Goal: Task Accomplishment & Management: Manage account settings

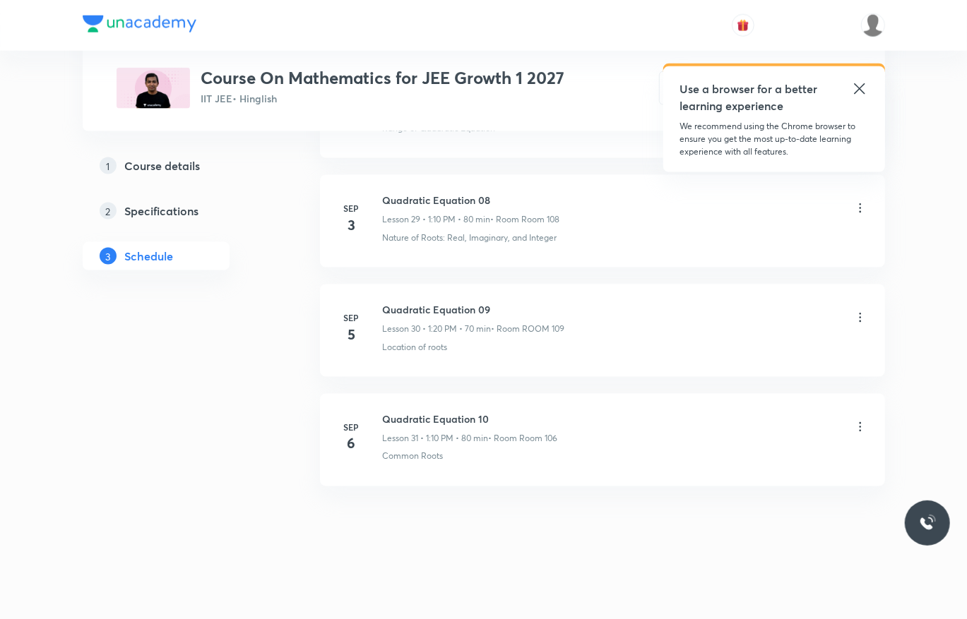
click at [857, 428] on icon at bounding box center [860, 427] width 14 height 14
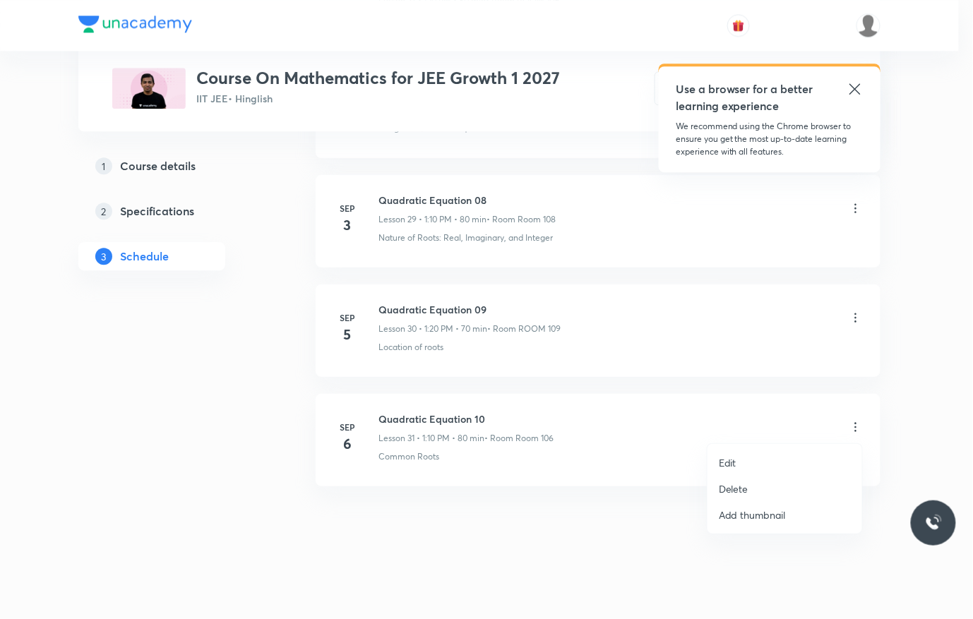
click at [780, 480] on li "Delete" at bounding box center [785, 489] width 155 height 26
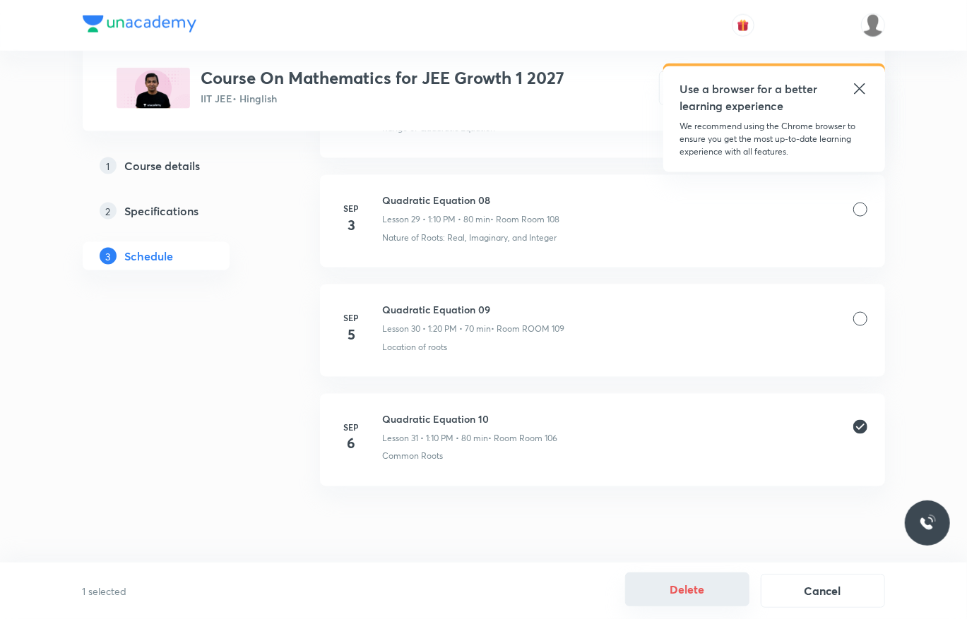
click at [690, 574] on div "1 selected Delete Cancel" at bounding box center [483, 591] width 967 height 56
click at [668, 574] on button "Delete" at bounding box center [687, 590] width 124 height 34
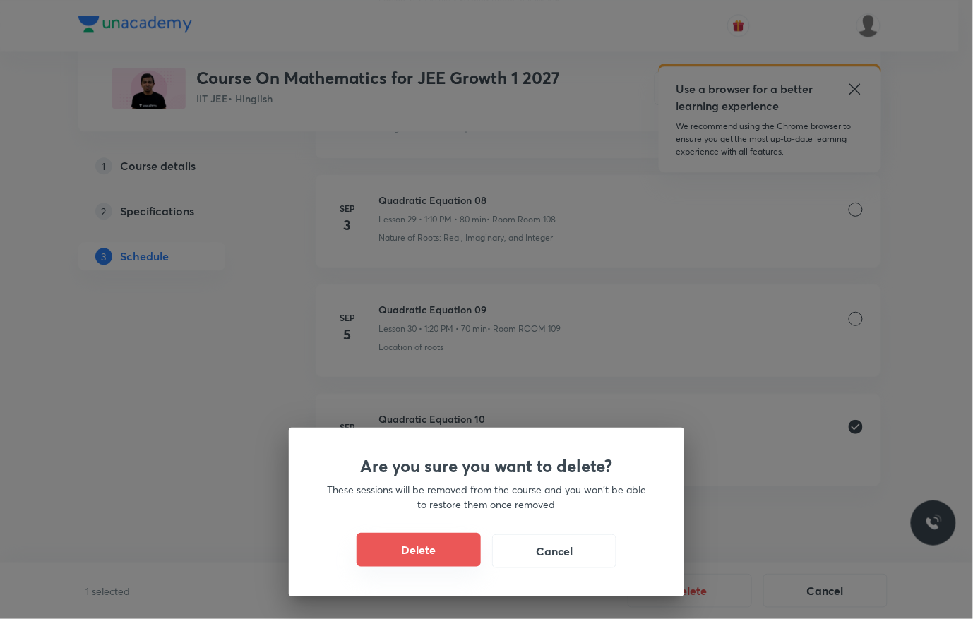
click at [427, 538] on button "Delete" at bounding box center [419, 550] width 124 height 34
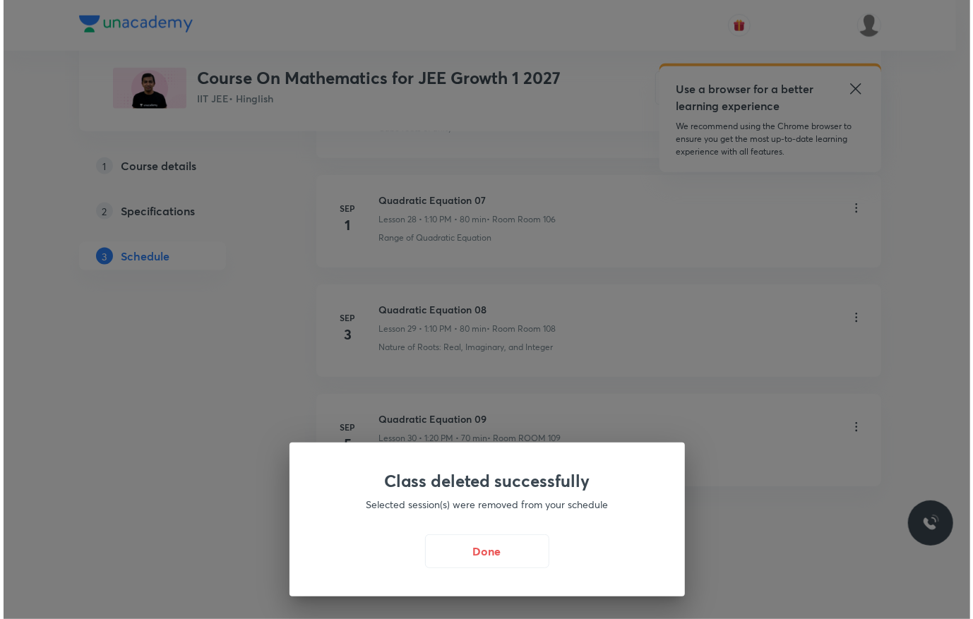
scroll to position [3812, 0]
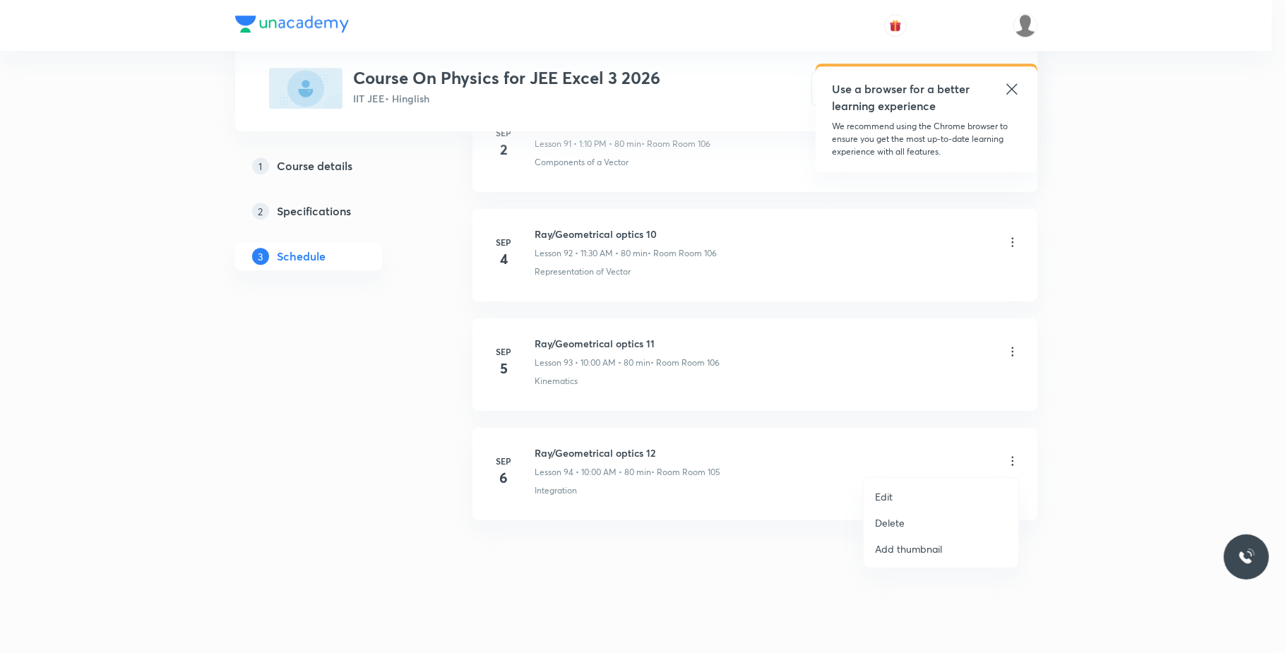
click at [908, 518] on li "Delete" at bounding box center [941, 523] width 155 height 26
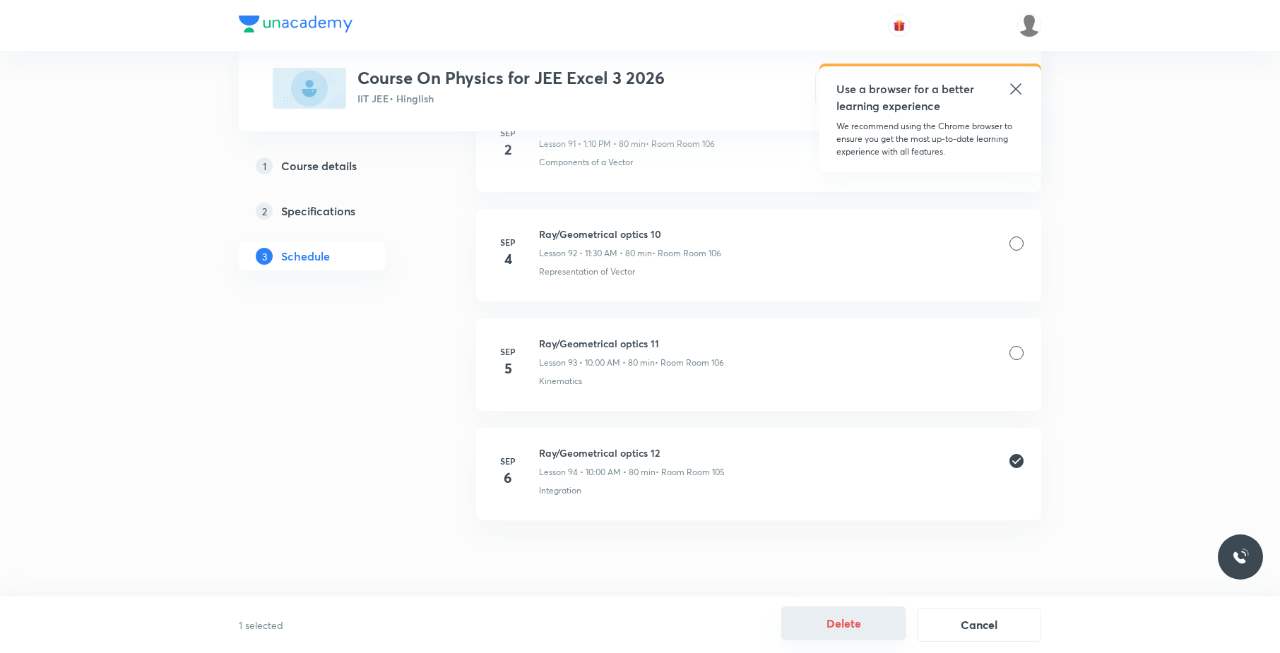
click at [853, 614] on button "Delete" at bounding box center [843, 624] width 124 height 34
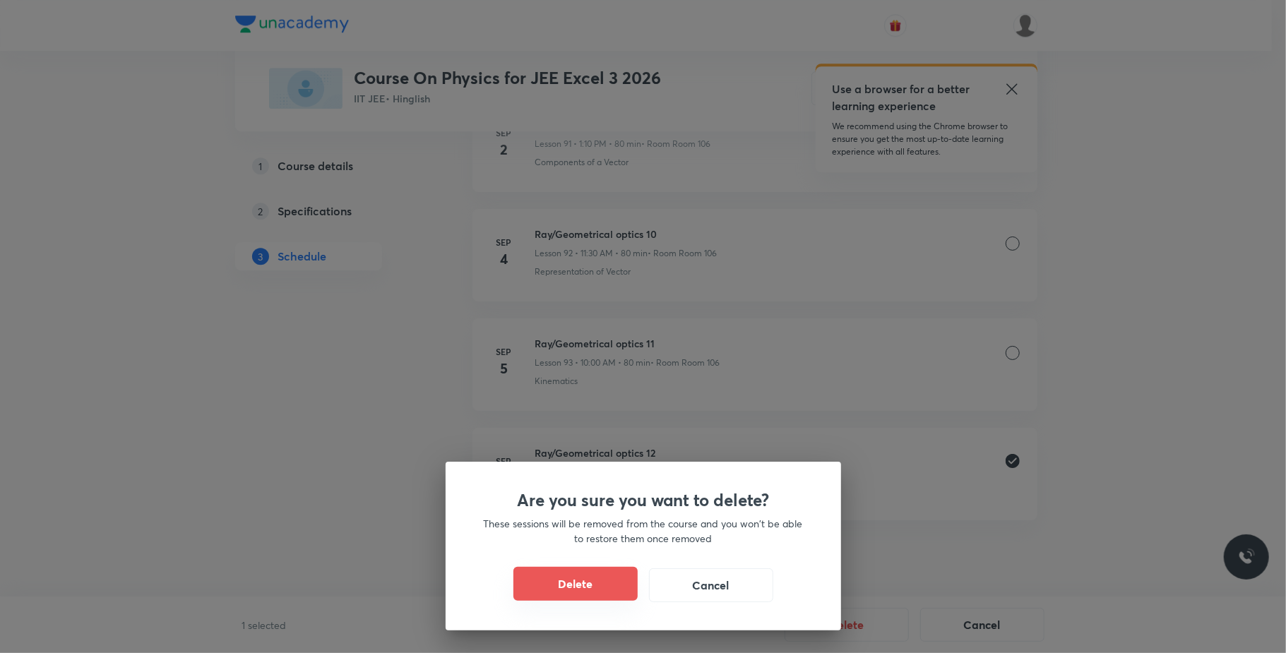
click at [557, 589] on button "Delete" at bounding box center [575, 584] width 124 height 34
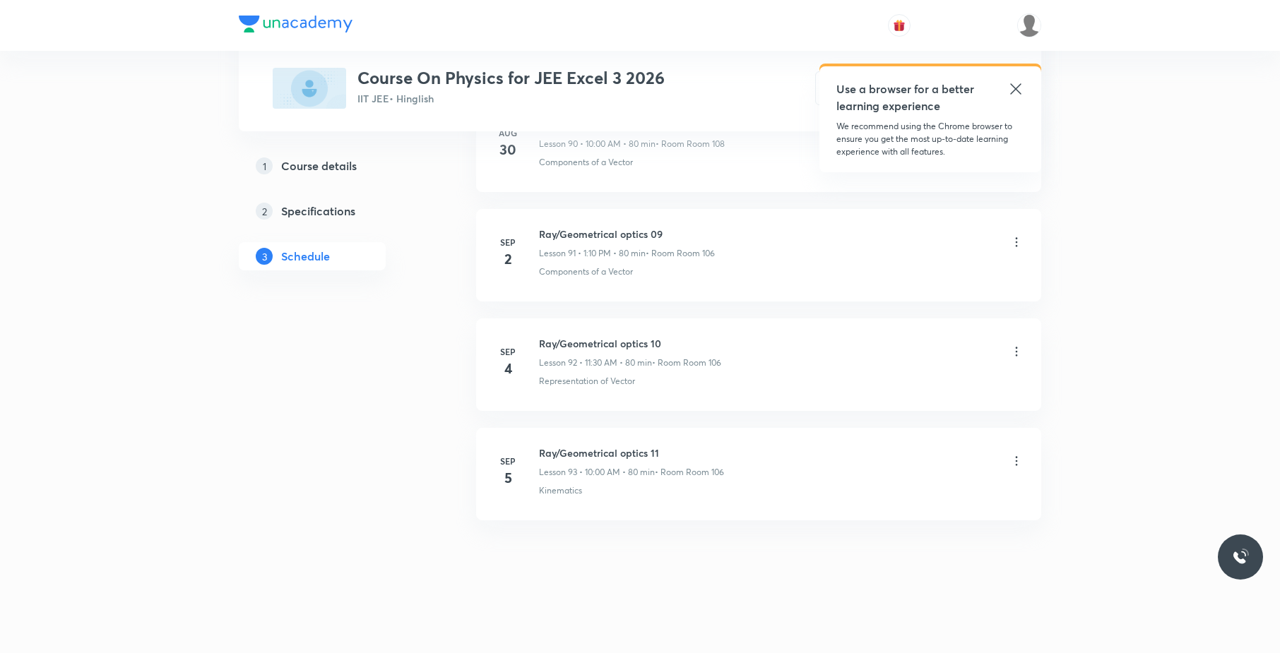
scroll to position [10704, 0]
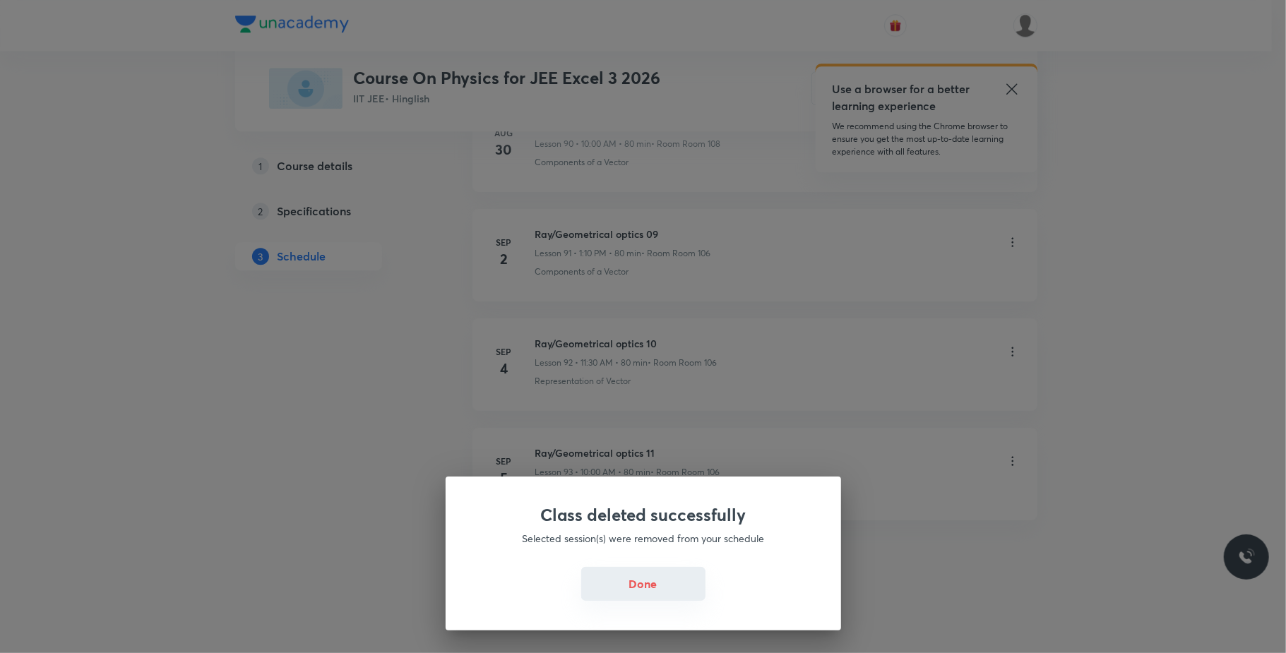
click at [645, 583] on button "Done" at bounding box center [643, 584] width 124 height 34
